Goal: Task Accomplishment & Management: Use online tool/utility

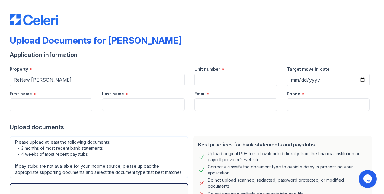
click at [52, 17] on img at bounding box center [34, 19] width 48 height 11
click at [45, 20] on img at bounding box center [34, 19] width 48 height 11
click at [62, 37] on div "Upload Documents for ReNew Chastain" at bounding box center [96, 40] width 172 height 11
click at [37, 19] on img at bounding box center [34, 19] width 48 height 11
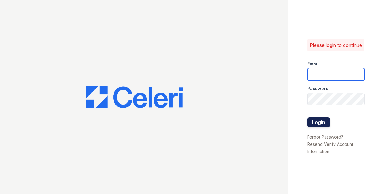
type input "grosariogaro@trinity-pm.com"
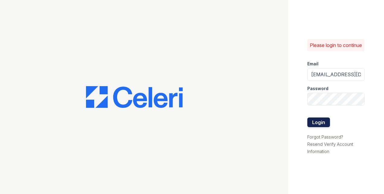
click at [316, 123] on button "Login" at bounding box center [318, 123] width 23 height 10
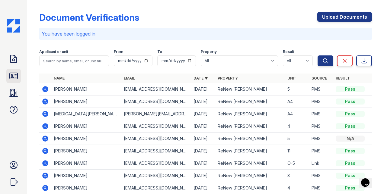
click at [16, 81] on link "ID Verifications" at bounding box center [13, 76] width 14 height 14
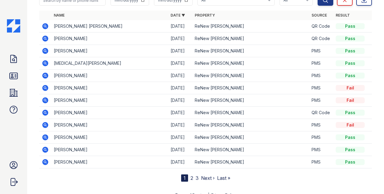
scroll to position [51, 0]
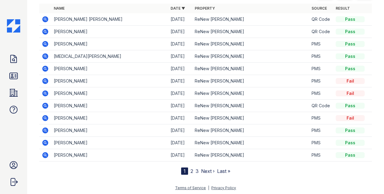
click at [46, 116] on icon at bounding box center [45, 118] width 7 height 7
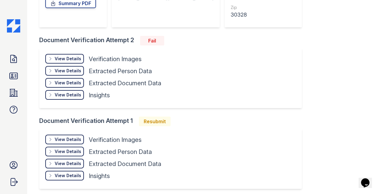
scroll to position [148, 0]
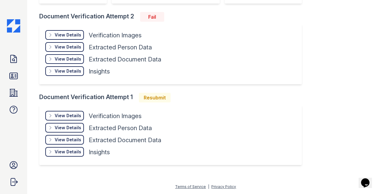
click at [57, 117] on div "View Details" at bounding box center [68, 116] width 27 height 6
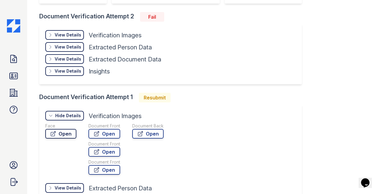
click at [61, 131] on link "Open" at bounding box center [60, 134] width 31 height 10
click at [139, 135] on icon at bounding box center [140, 134] width 6 height 6
click at [106, 131] on link "Open" at bounding box center [104, 134] width 32 height 10
click at [105, 150] on link "Open" at bounding box center [104, 152] width 32 height 10
click at [100, 167] on link "Open" at bounding box center [104, 170] width 32 height 10
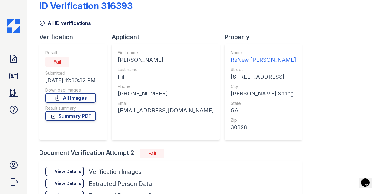
scroll to position [0, 0]
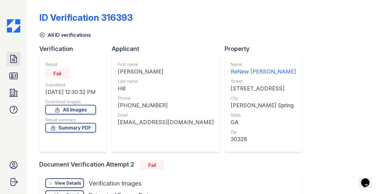
click at [14, 55] on icon at bounding box center [14, 59] width 6 height 8
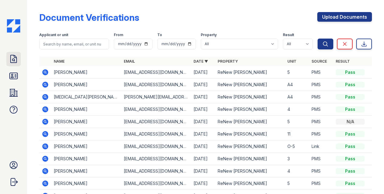
click at [15, 54] on icon at bounding box center [14, 59] width 10 height 10
click at [16, 60] on icon at bounding box center [14, 59] width 6 height 8
click at [19, 76] on link "ID Verifications" at bounding box center [13, 76] width 14 height 14
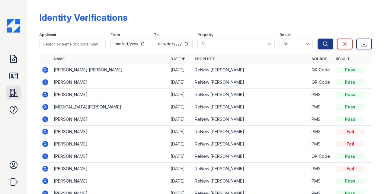
click at [16, 90] on icon at bounding box center [14, 93] width 10 height 10
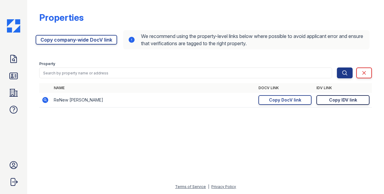
click at [335, 99] on div "Copy IDV link" at bounding box center [343, 100] width 28 height 6
click at [343, 103] on link "Copy IDV link Copy link" at bounding box center [342, 100] width 53 height 10
click at [327, 103] on link "Copy IDV link Copy link" at bounding box center [342, 100] width 53 height 10
